Goal: Find specific page/section: Find specific page/section

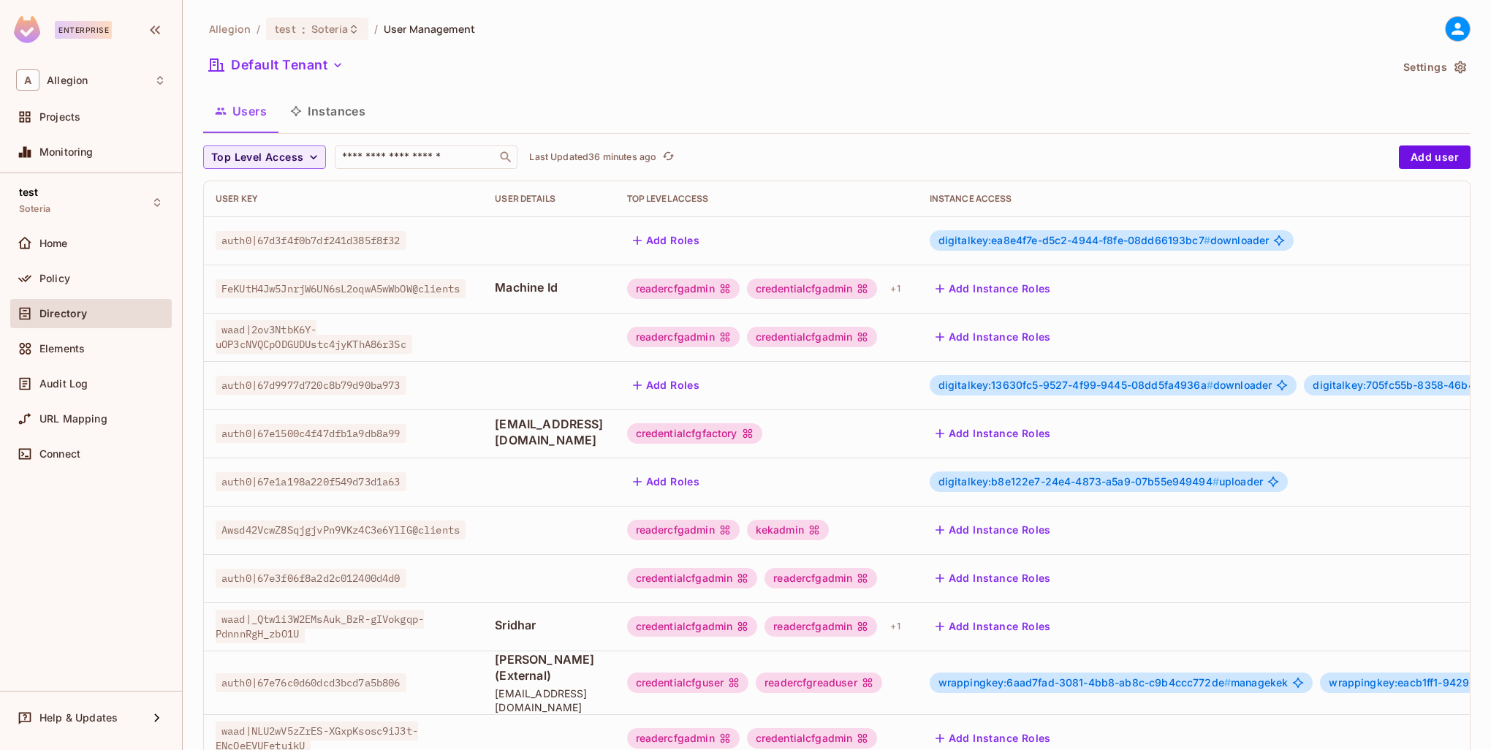
scroll to position [219, 0]
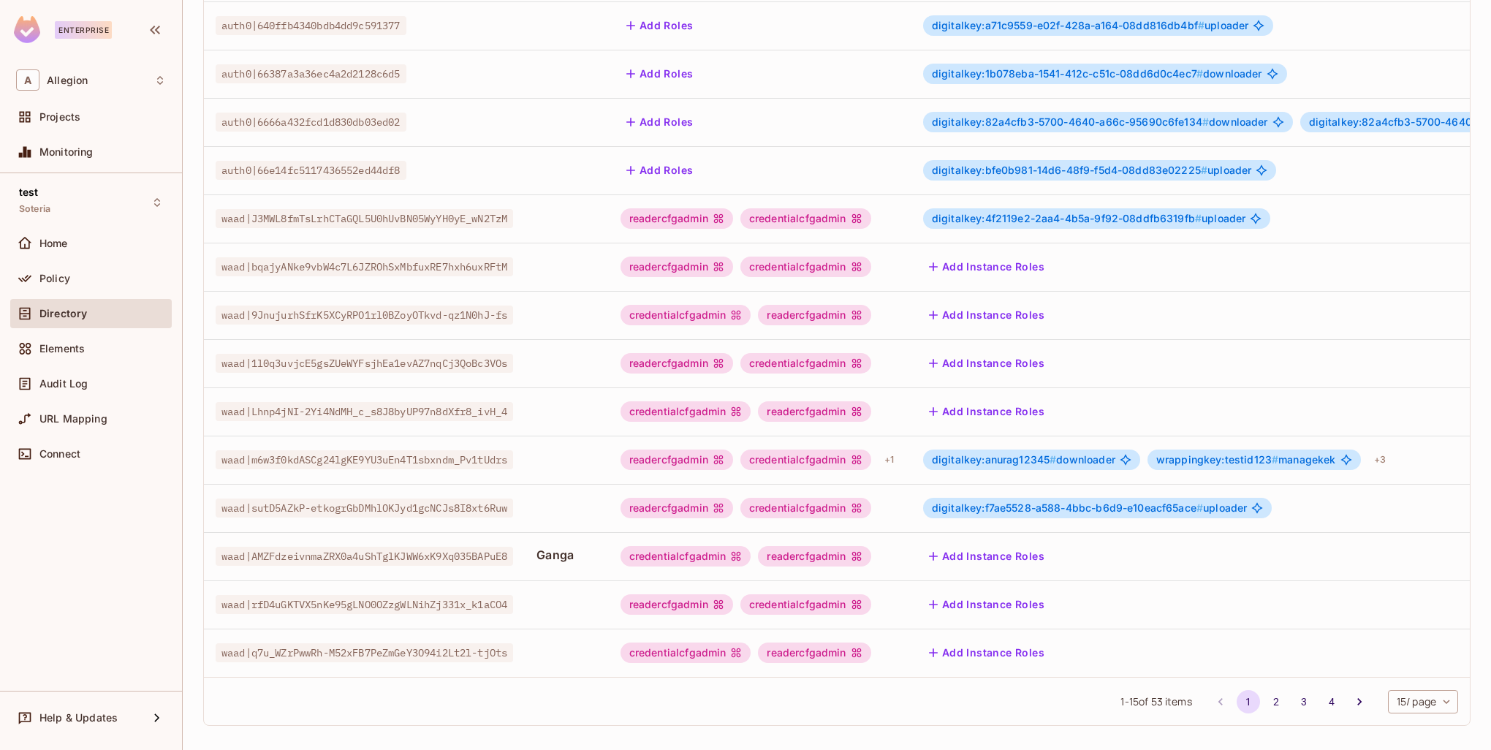
scroll to position [281, 0]
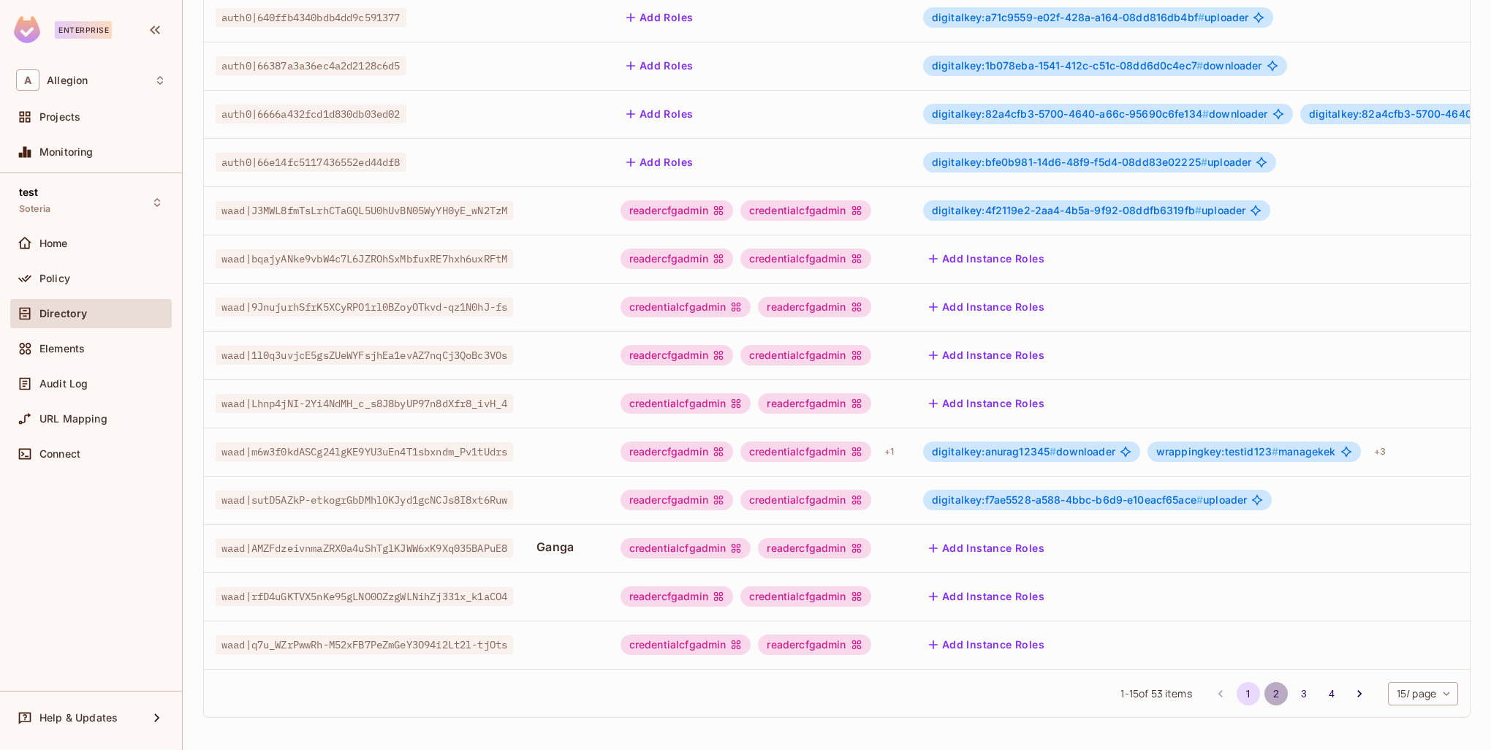
click at [1265, 694] on button "2" at bounding box center [1276, 693] width 23 height 23
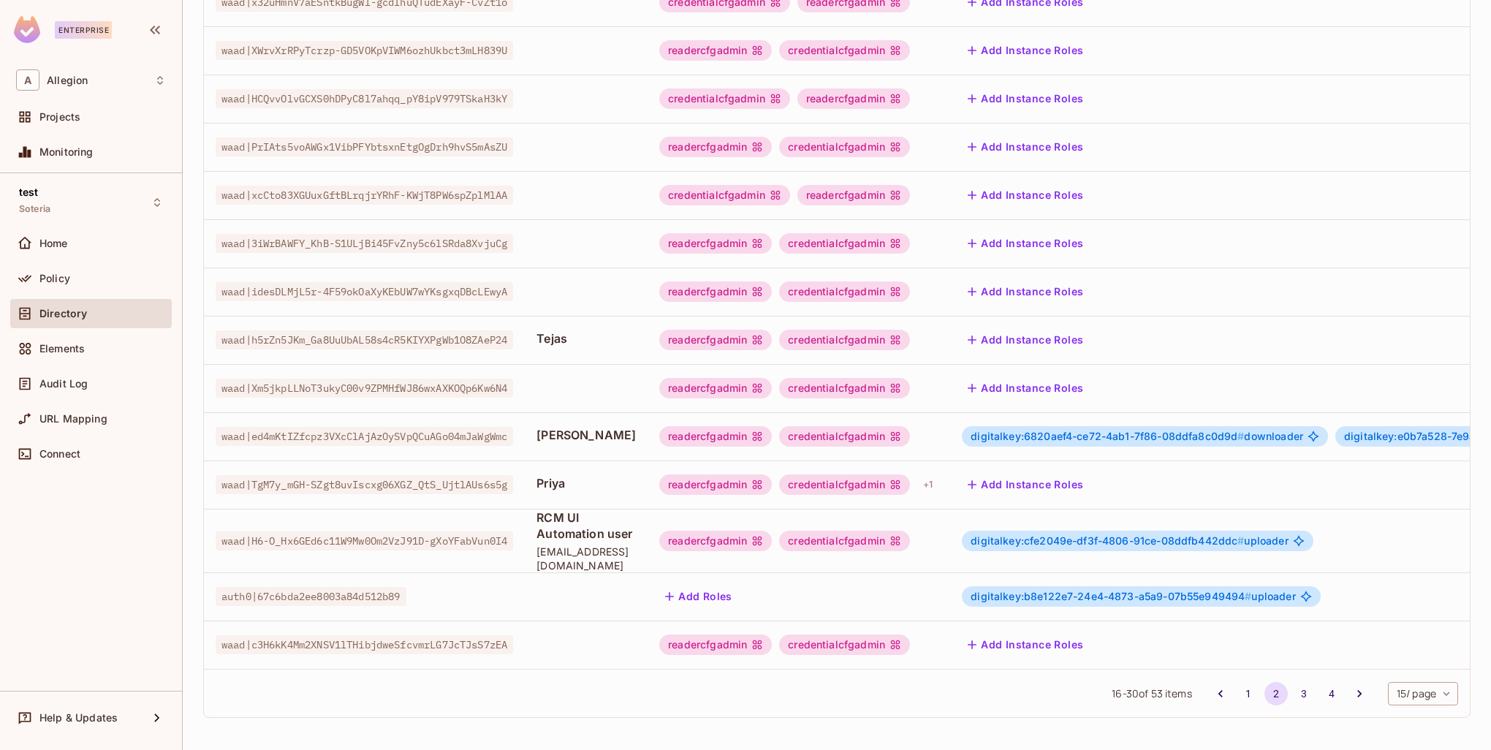
scroll to position [297, 0]
click at [1292, 690] on button "3" at bounding box center [1303, 693] width 23 height 23
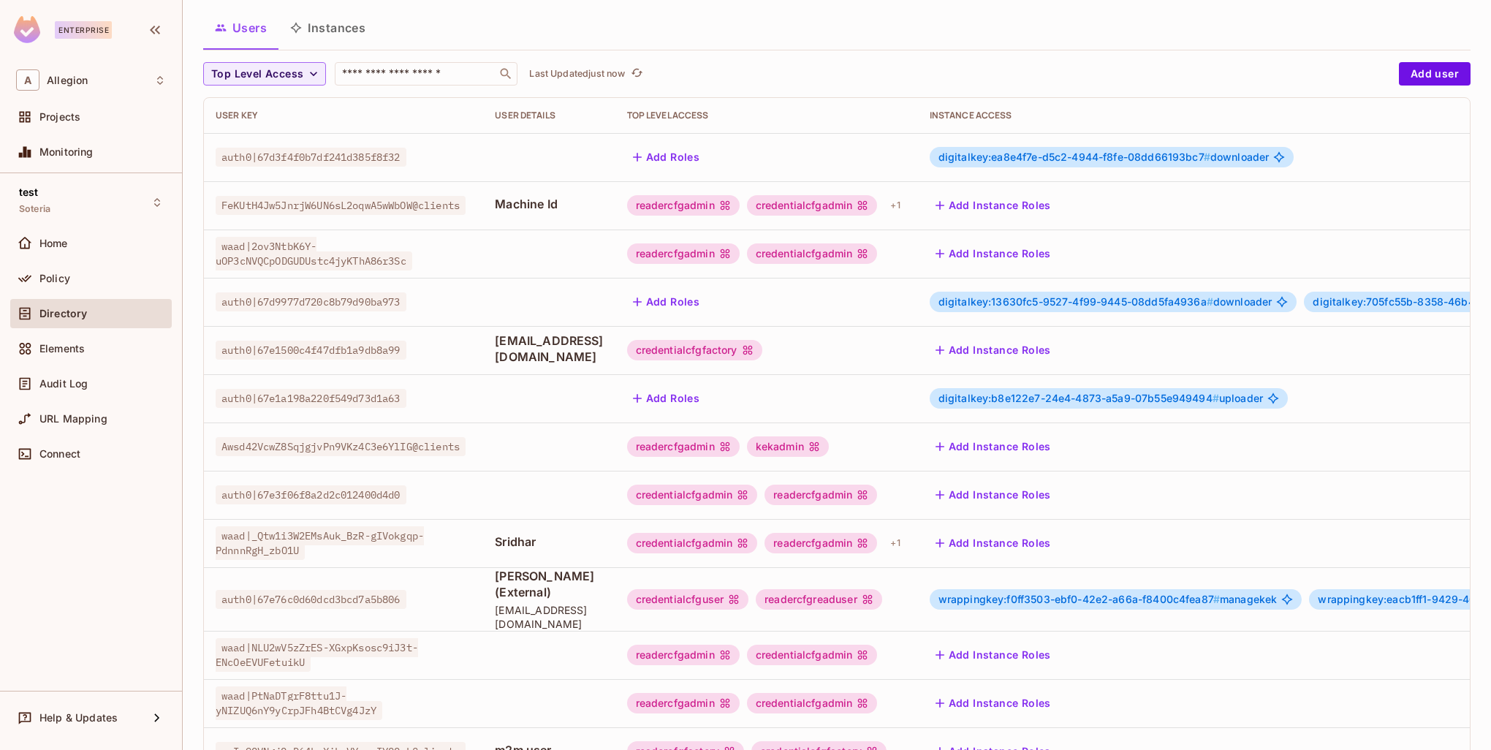
scroll to position [146, 0]
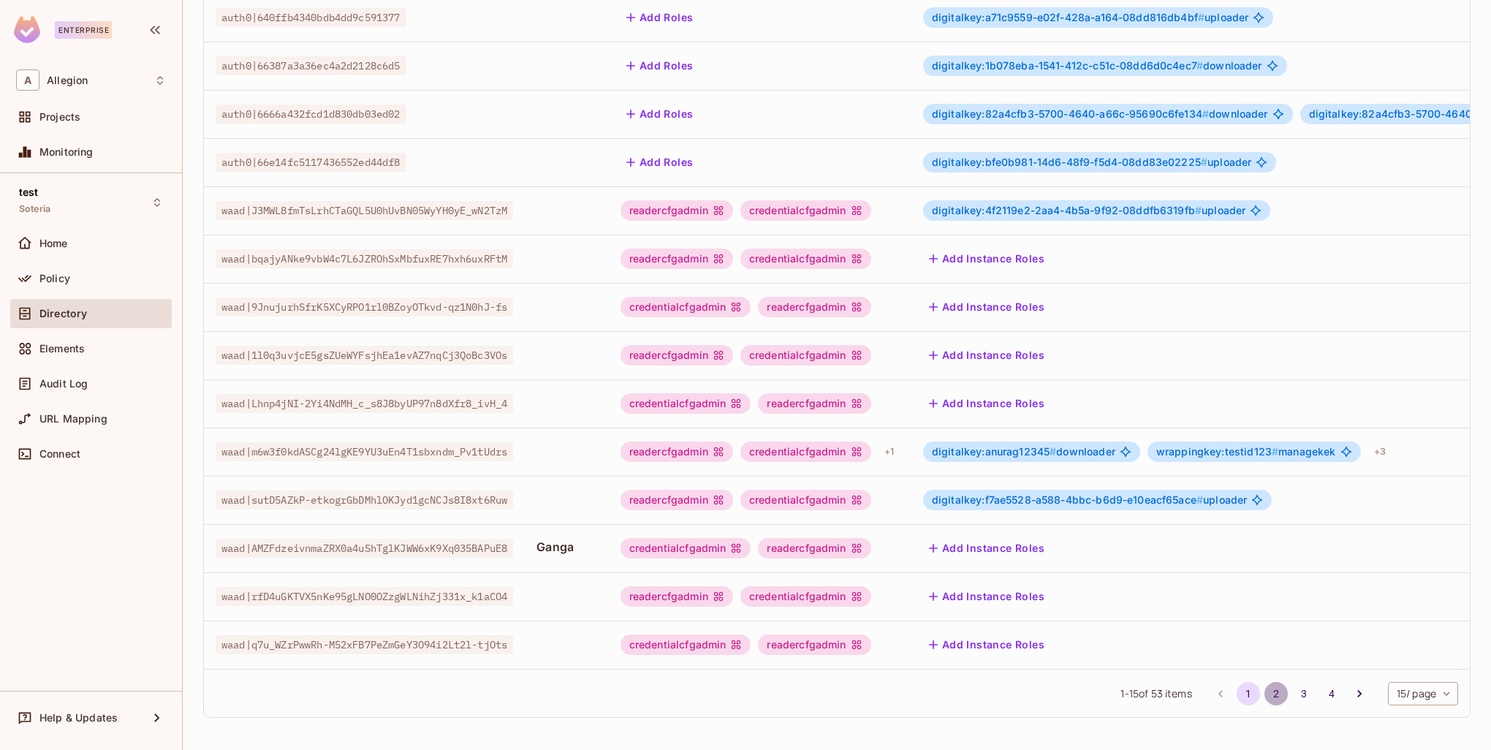
click at [1265, 694] on button "2" at bounding box center [1276, 693] width 23 height 23
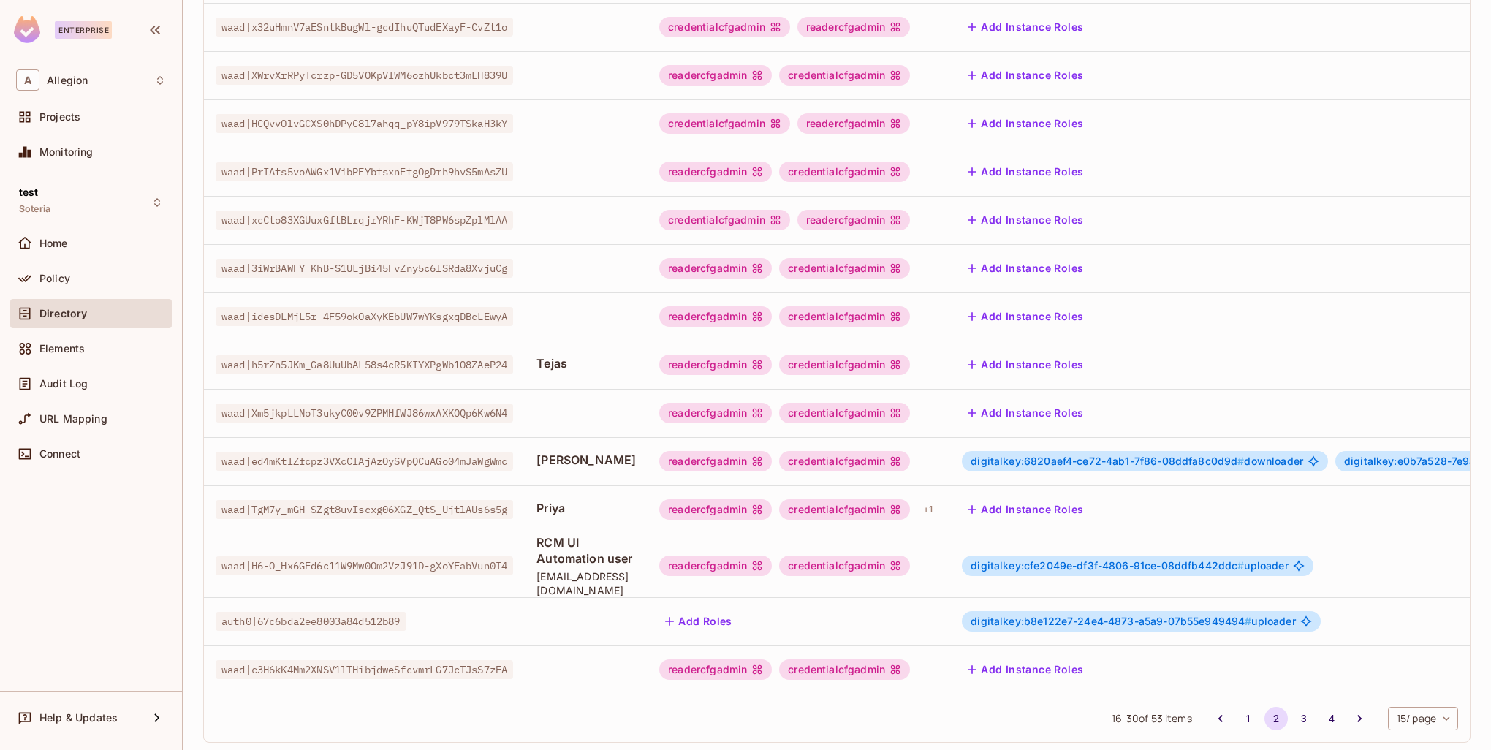
scroll to position [297, 0]
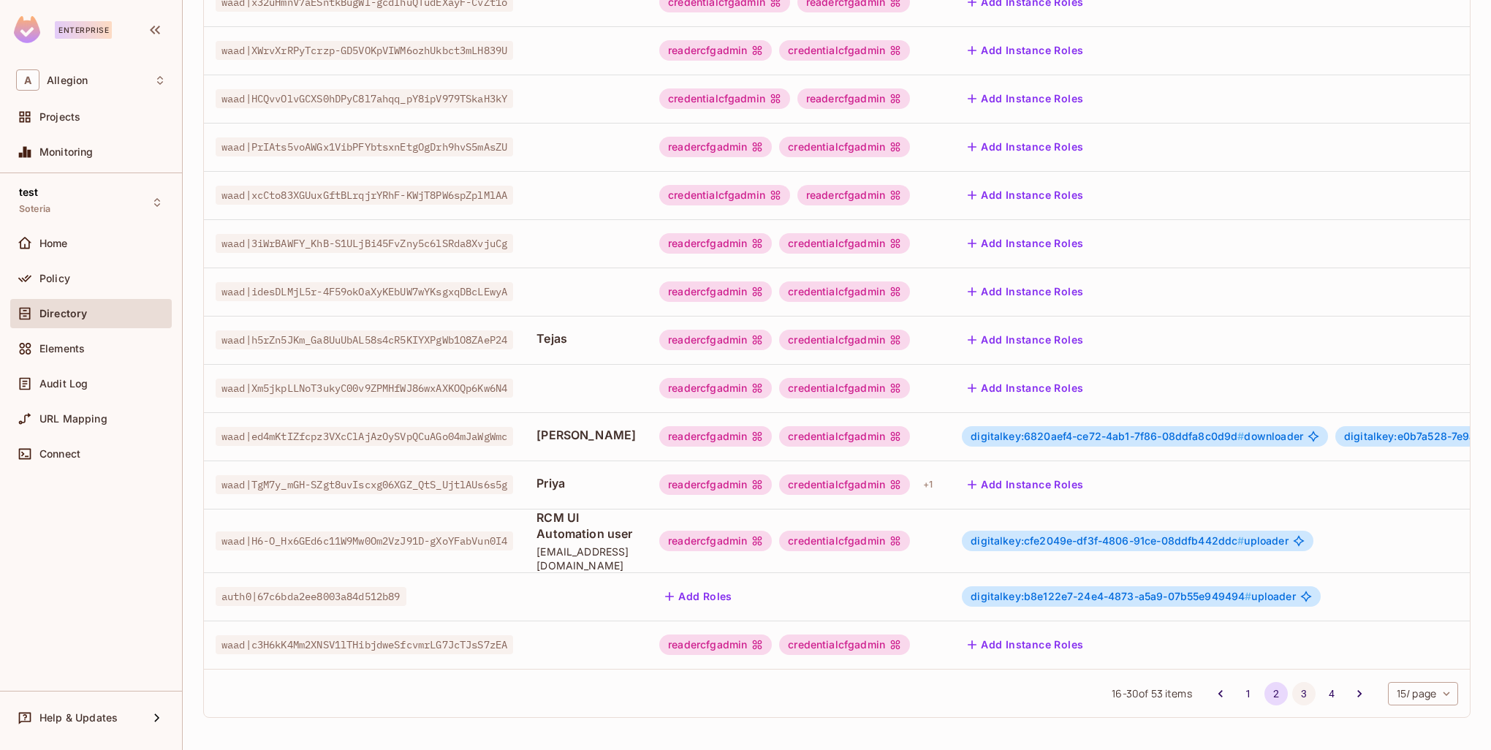
click at [1292, 694] on button "3" at bounding box center [1303, 693] width 23 height 23
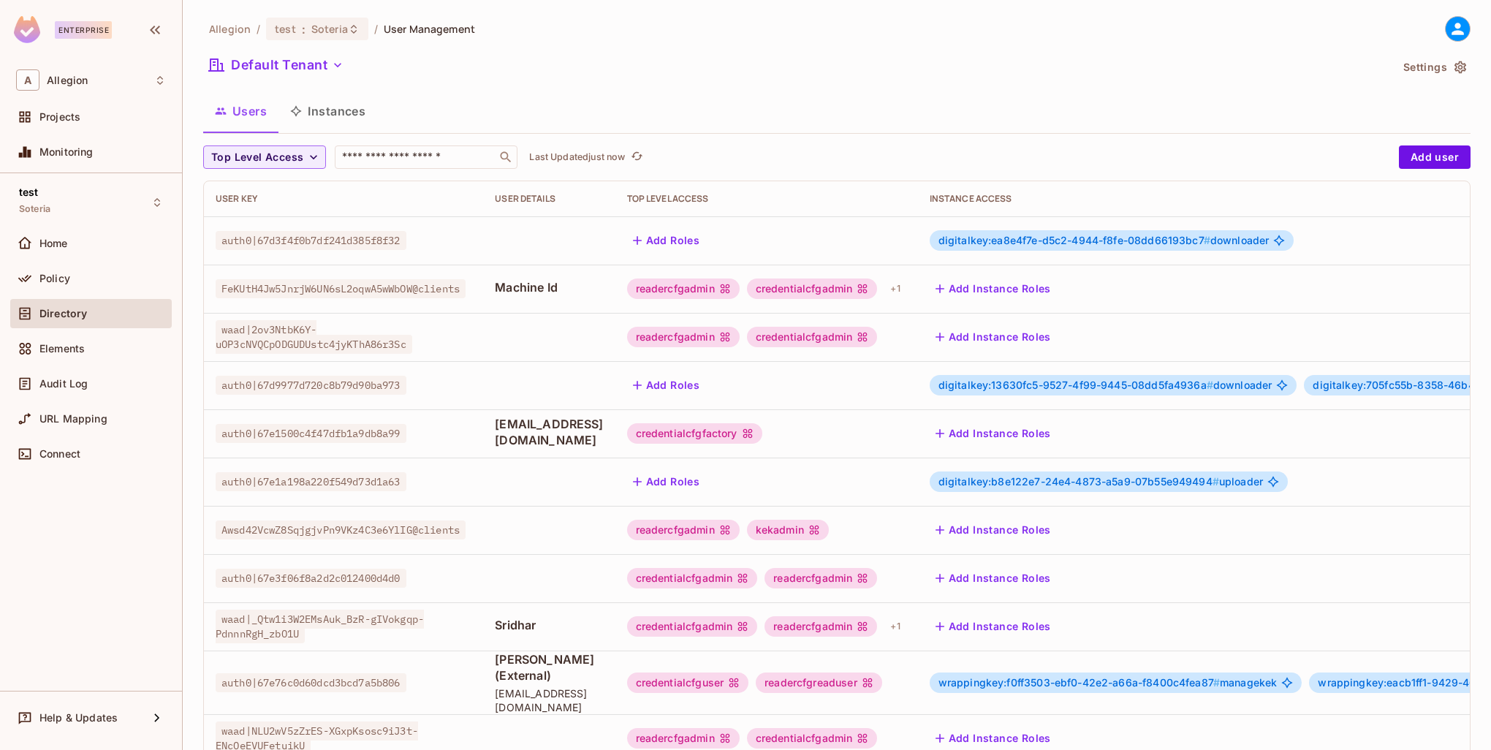
scroll to position [281, 0]
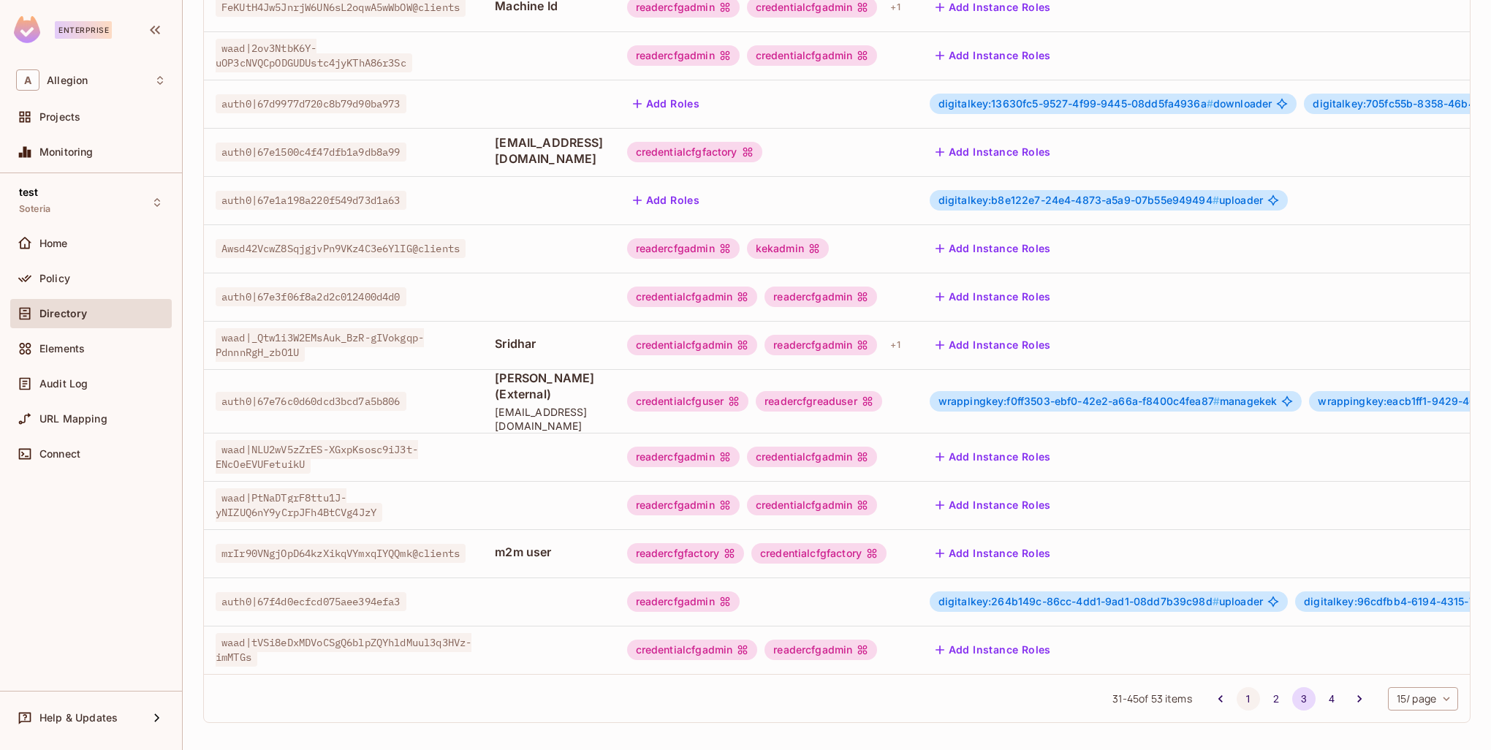
click at [1237, 692] on button "1" at bounding box center [1248, 698] width 23 height 23
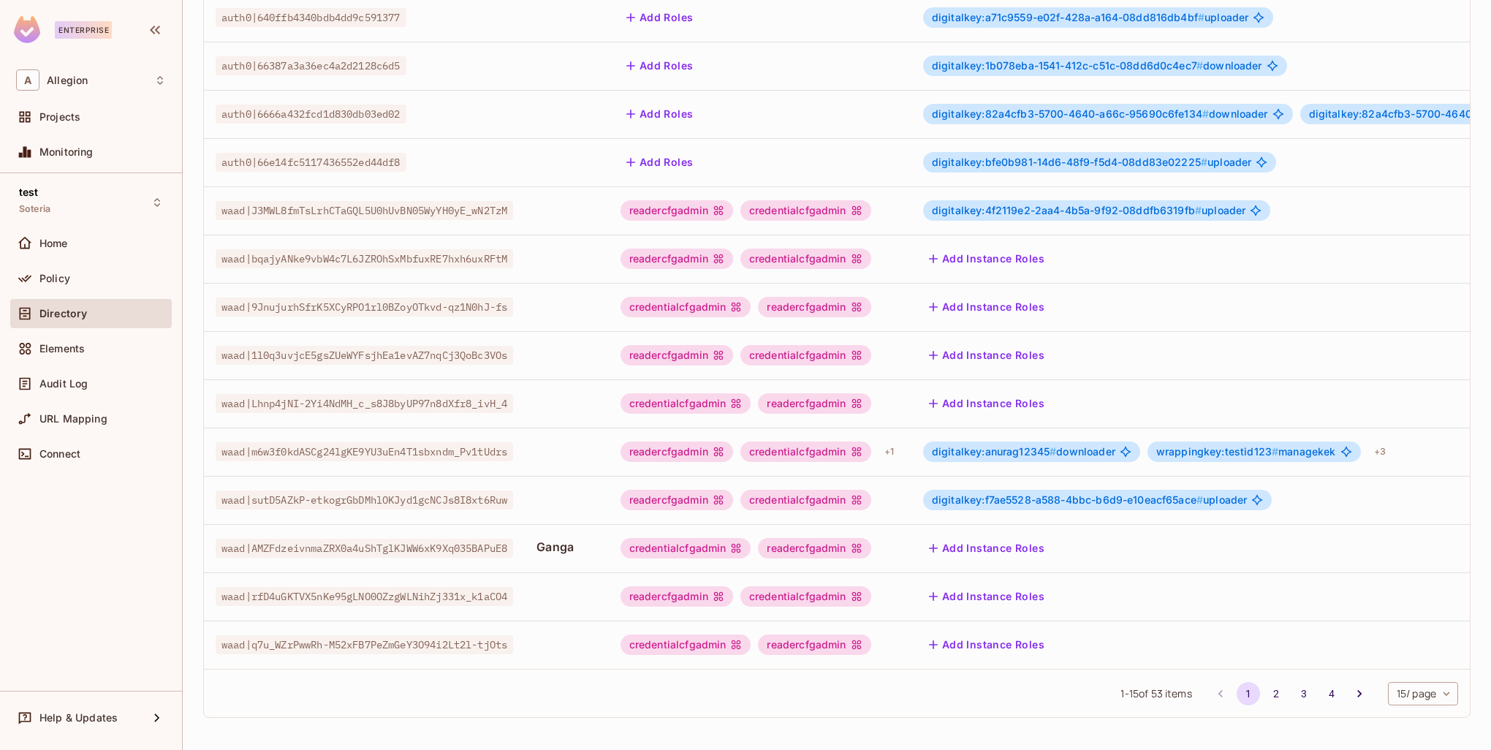
click at [1263, 683] on li "2" at bounding box center [1277, 693] width 28 height 23
click at [1265, 688] on button "2" at bounding box center [1276, 693] width 23 height 23
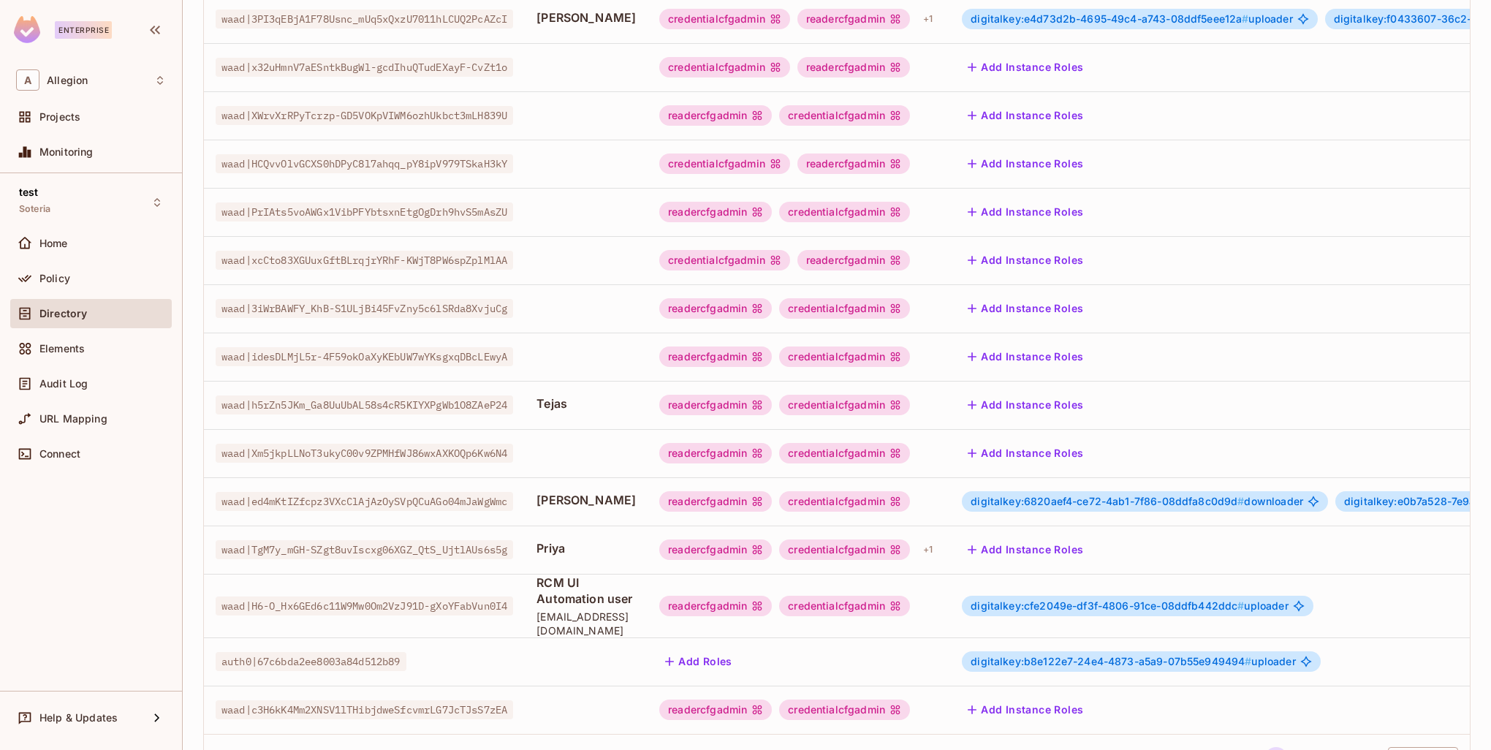
scroll to position [297, 0]
